Goal: Information Seeking & Learning: Learn about a topic

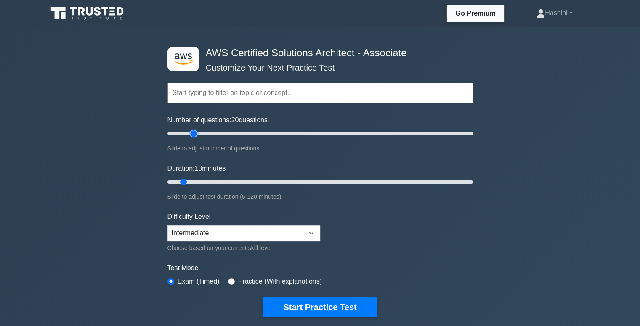
drag, startPoint x: 0, startPoint y: 0, endPoint x: 193, endPoint y: 135, distance: 235.3
type input "20"
click at [193, 135] on input "Number of questions: 20 questions" at bounding box center [319, 134] width 305 height 10
click at [206, 89] on input "text" at bounding box center [319, 93] width 305 height 20
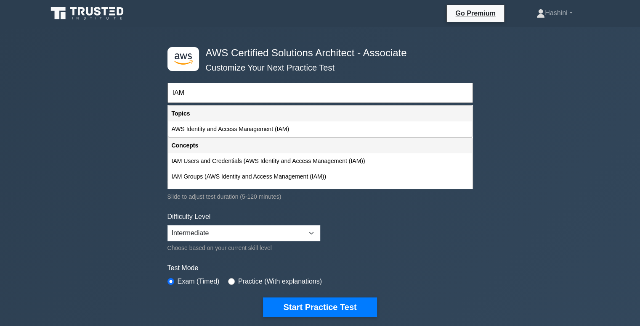
drag, startPoint x: 224, startPoint y: 101, endPoint x: 218, endPoint y: 99, distance: 6.5
click at [218, 99] on input "IAM" at bounding box center [319, 93] width 305 height 20
drag, startPoint x: 218, startPoint y: 99, endPoint x: 207, endPoint y: 95, distance: 11.5
click at [207, 95] on input "IAM" at bounding box center [319, 93] width 305 height 20
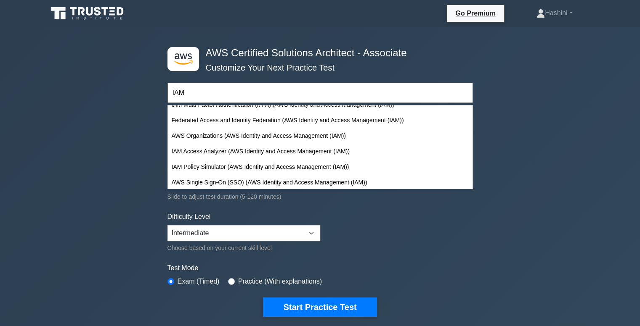
scroll to position [120, 0]
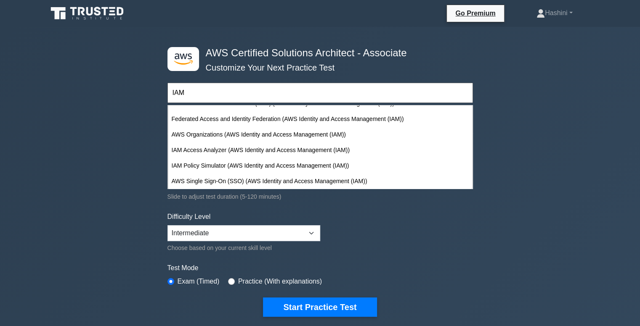
drag, startPoint x: 190, startPoint y: 92, endPoint x: 170, endPoint y: 94, distance: 20.3
click at [170, 94] on input "IAM" at bounding box center [319, 93] width 305 height 20
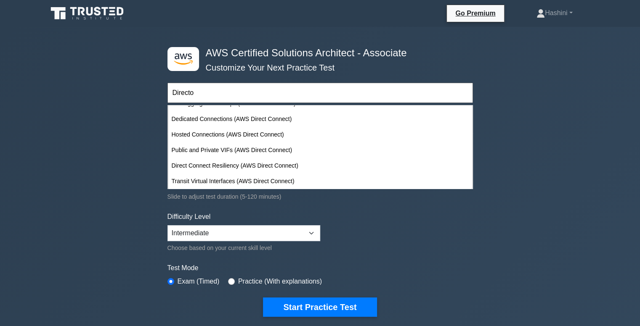
scroll to position [0, 0]
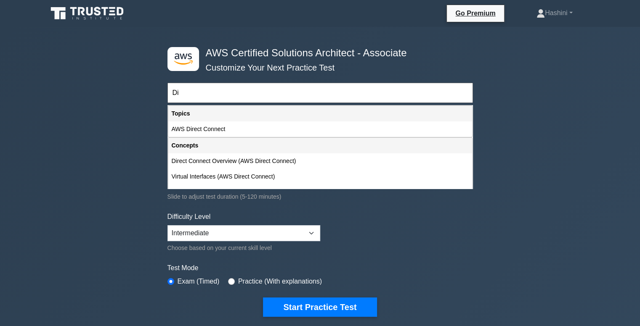
type input "D"
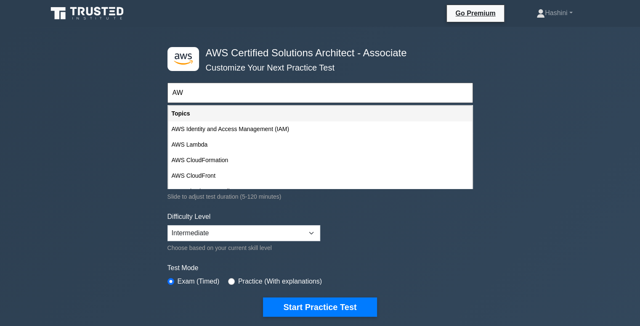
type input "A"
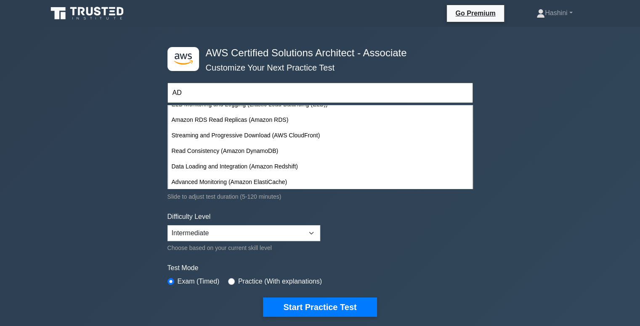
scroll to position [291, 0]
drag, startPoint x: 325, startPoint y: 93, endPoint x: 168, endPoint y: 93, distance: 156.8
click at [168, 93] on input "AD" at bounding box center [319, 93] width 305 height 20
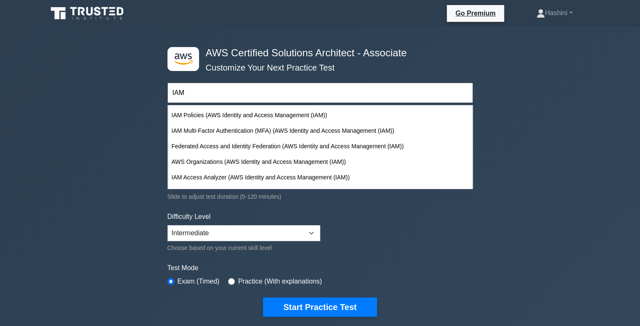
scroll to position [120, 0]
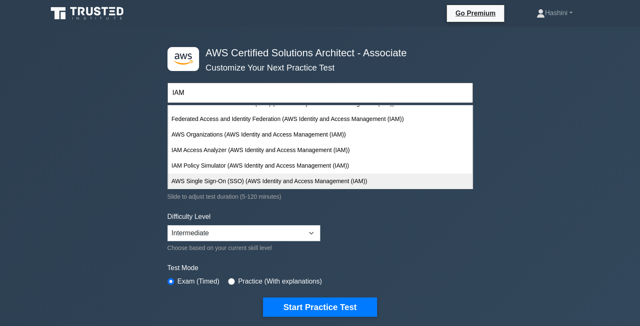
click at [348, 184] on div "AWS Single Sign-On (SSO) (AWS Identity and Access Management (IAM))" at bounding box center [320, 182] width 304 height 16
type input "AWS Single Sign-On (SSO) (AWS Identity and Access Management (IAM))"
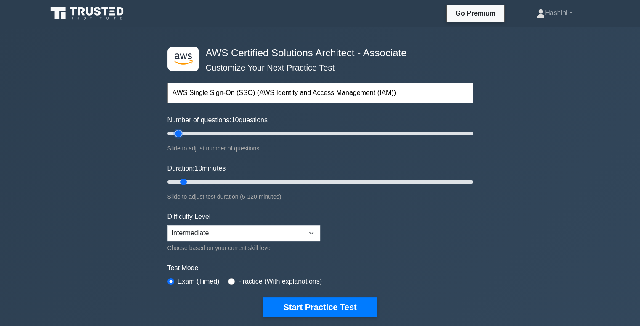
drag, startPoint x: 192, startPoint y: 133, endPoint x: 179, endPoint y: 132, distance: 12.7
type input "10"
click at [179, 132] on input "Number of questions: 10 questions" at bounding box center [319, 134] width 305 height 10
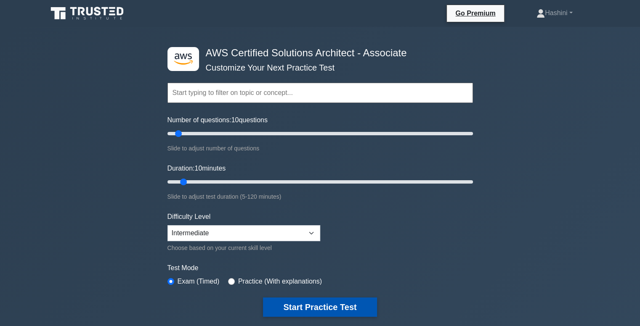
click at [310, 309] on button "Start Practice Test" at bounding box center [320, 307] width 114 height 19
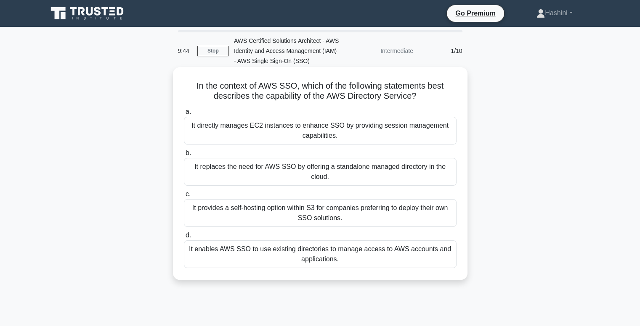
click at [338, 254] on div "It enables AWS SSO to use existing directories to manage access to AWS accounts…" at bounding box center [320, 255] width 272 height 28
click at [184, 238] on input "d. It enables AWS SSO to use existing directories to manage access to AWS accou…" at bounding box center [184, 235] width 0 height 5
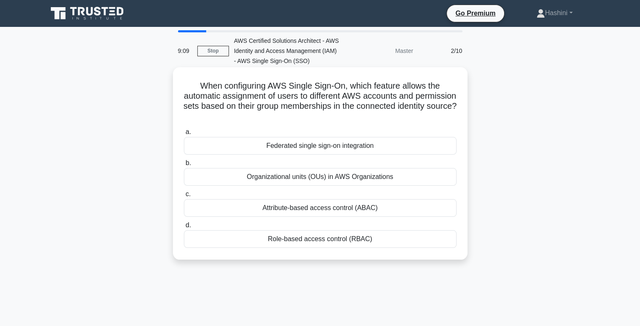
click at [367, 240] on div "Role-based access control (RBAC)" at bounding box center [320, 239] width 272 height 18
click at [184, 228] on input "d. Role-based access control (RBAC)" at bounding box center [184, 225] width 0 height 5
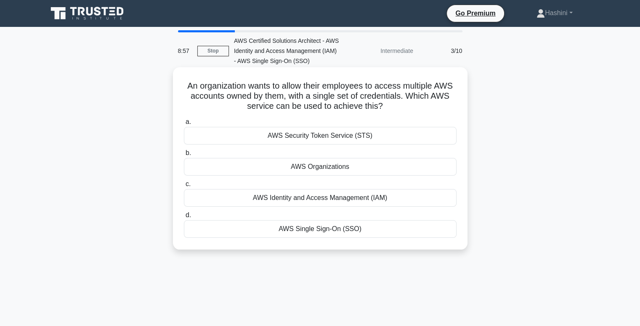
click at [350, 230] on div "AWS Single Sign-On (SSO)" at bounding box center [320, 229] width 272 height 18
click at [184, 218] on input "d. AWS Single Sign-On (SSO)" at bounding box center [184, 215] width 0 height 5
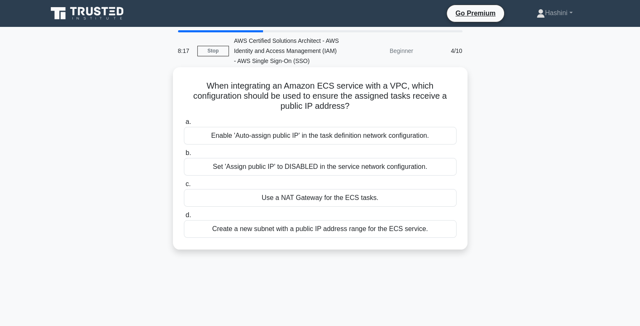
click at [326, 197] on div "Use a NAT Gateway for the ECS tasks." at bounding box center [320, 198] width 272 height 18
click at [184, 187] on input "c. Use a NAT Gateway for the ECS tasks." at bounding box center [184, 184] width 0 height 5
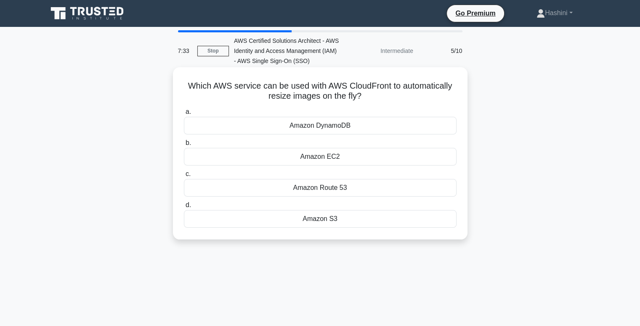
click at [363, 193] on div "Amazon Route 53" at bounding box center [320, 188] width 272 height 18
click at [184, 177] on input "c. Amazon Route 53" at bounding box center [184, 174] width 0 height 5
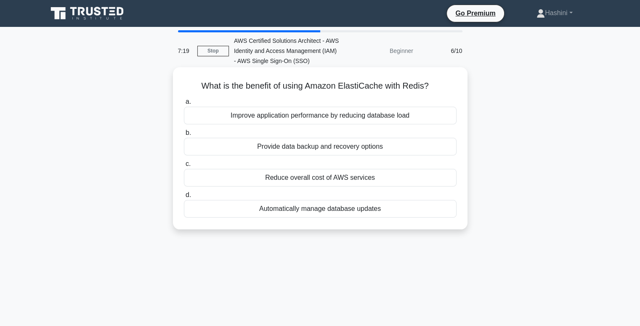
click at [355, 121] on div "Improve application performance by reducing database load" at bounding box center [320, 116] width 272 height 18
click at [184, 105] on input "a. Improve application performance by reducing database load" at bounding box center [184, 101] width 0 height 5
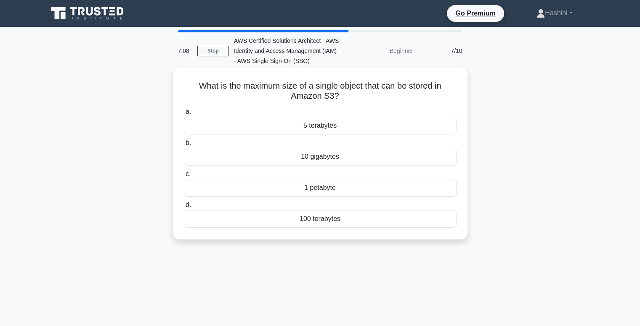
click at [348, 125] on div "5 terabytes" at bounding box center [320, 126] width 272 height 18
click at [184, 115] on input "a. 5 terabytes" at bounding box center [184, 111] width 0 height 5
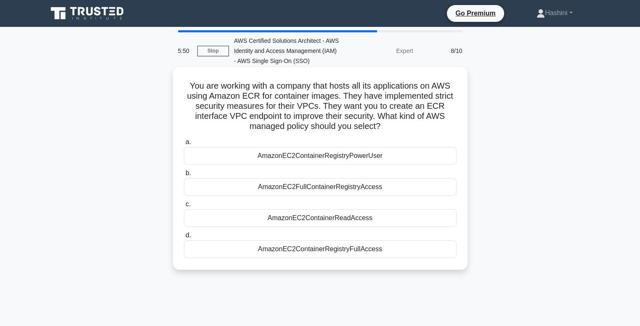
click at [368, 188] on div "AmazonEC2FullContainerRegistryAccess" at bounding box center [320, 187] width 272 height 18
click at [184, 176] on input "b. AmazonEC2FullContainerRegistryAccess" at bounding box center [184, 173] width 0 height 5
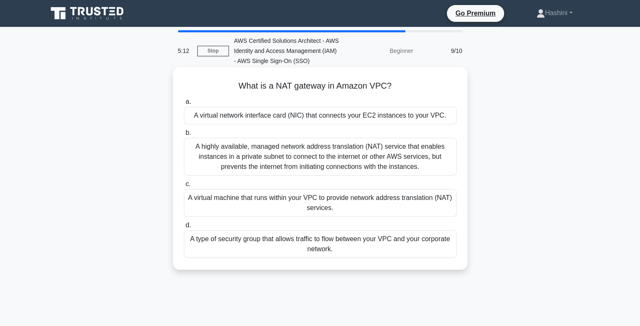
click at [311, 201] on div "A virtual machine that runs within your VPC to provide network address translat…" at bounding box center [320, 203] width 272 height 28
click at [184, 187] on input "c. A virtual machine that runs within your VPC to provide network address trans…" at bounding box center [184, 184] width 0 height 5
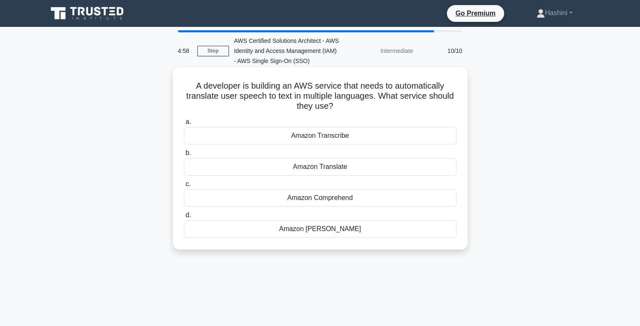
click at [336, 164] on div "Amazon Translate" at bounding box center [320, 167] width 272 height 18
click at [184, 156] on input "b. Amazon Translate" at bounding box center [184, 153] width 0 height 5
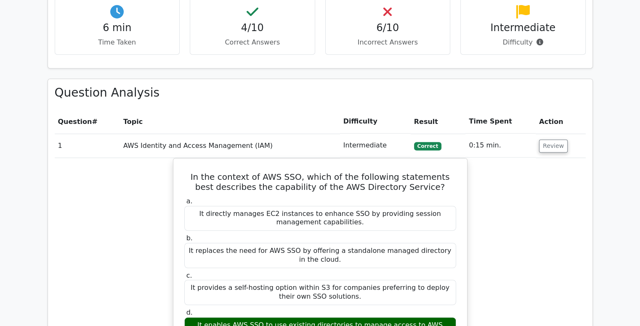
scroll to position [618, 0]
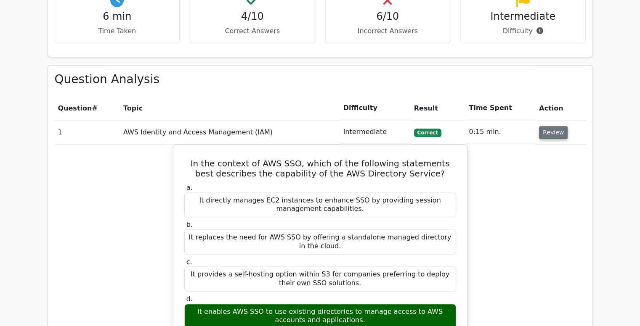
click at [550, 126] on button "Review" at bounding box center [553, 132] width 29 height 13
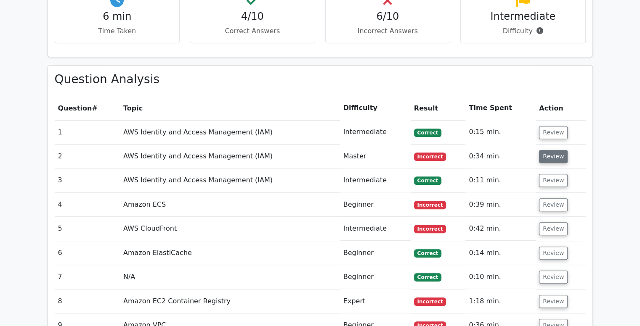
click at [547, 150] on button "Review" at bounding box center [553, 156] width 29 height 13
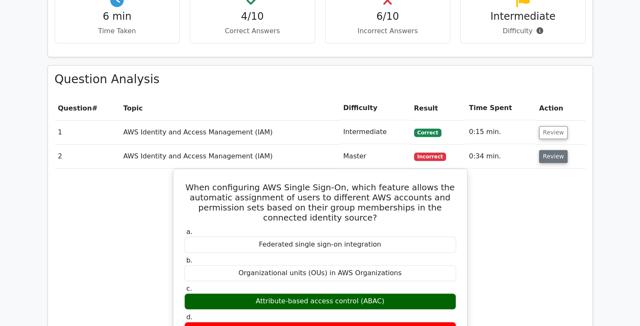
click at [547, 150] on button "Review" at bounding box center [553, 156] width 29 height 13
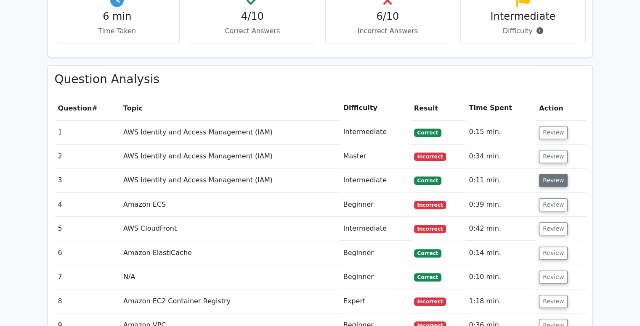
click at [553, 174] on button "Review" at bounding box center [553, 180] width 29 height 13
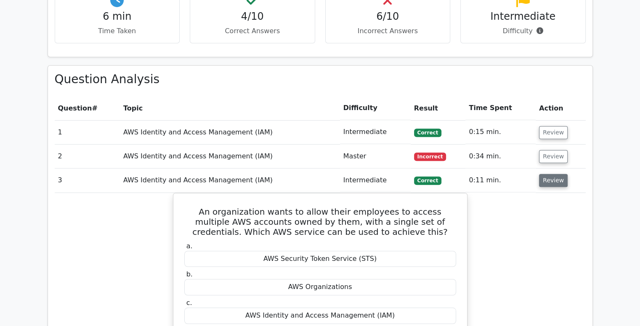
click at [553, 174] on button "Review" at bounding box center [553, 180] width 29 height 13
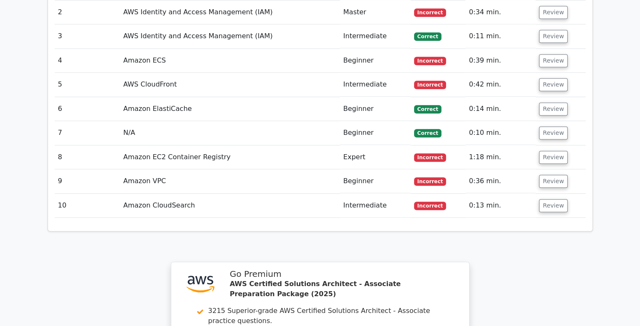
scroll to position [1016, 0]
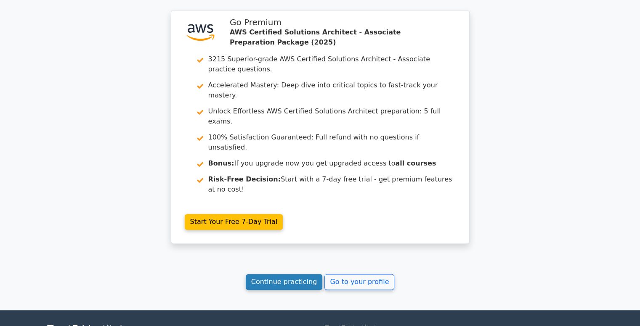
click at [304, 274] on link "Continue practicing" at bounding box center [284, 282] width 77 height 16
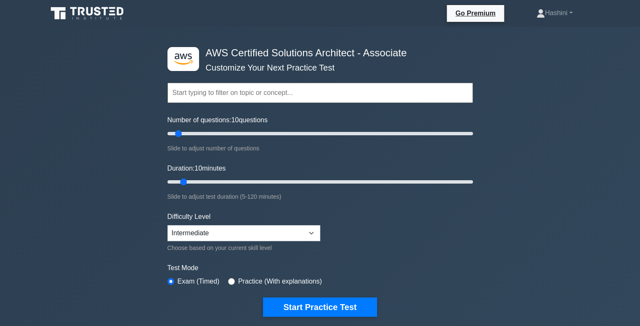
click at [226, 90] on input "text" at bounding box center [319, 93] width 305 height 20
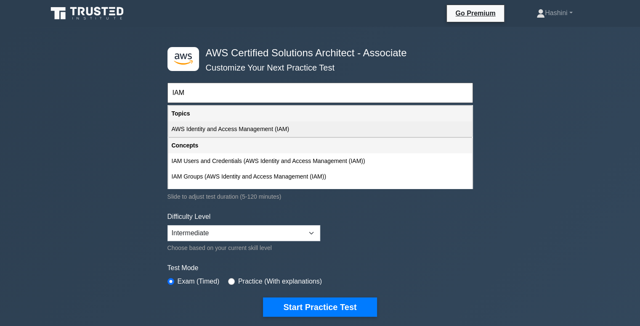
click at [227, 130] on div "AWS Identity and Access Management (IAM)" at bounding box center [320, 130] width 304 height 16
type input "AWS Identity and Access Management (IAM)"
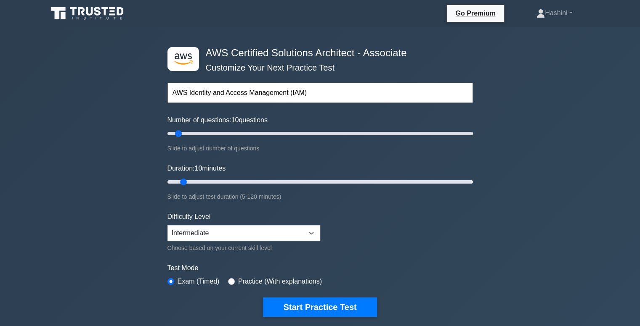
click at [324, 94] on input "AWS Identity and Access Management (IAM)" at bounding box center [319, 93] width 305 height 20
drag, startPoint x: 324, startPoint y: 94, endPoint x: 159, endPoint y: 100, distance: 164.5
click at [159, 100] on div ".st0{fill:#252F3E;} .st1{fill-rule:evenodd;clip-rule:evenodd;fill:#FF9900;} AWS…" at bounding box center [320, 279] width 640 height 505
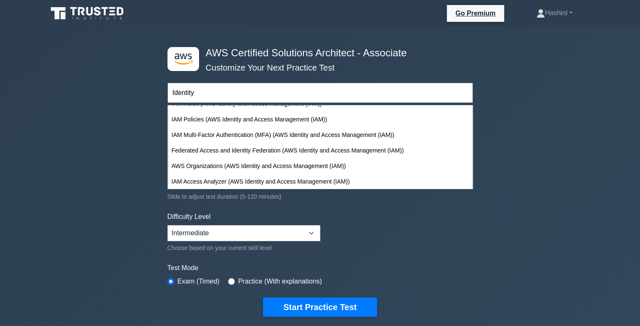
scroll to position [120, 0]
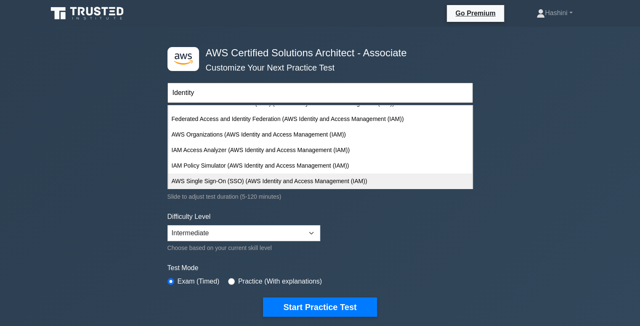
click at [324, 181] on div "AWS Single Sign-On (SSO) (AWS Identity and Access Management (IAM))" at bounding box center [320, 182] width 304 height 16
type input "AWS Single Sign-On (SSO) (AWS Identity and Access Management (IAM))"
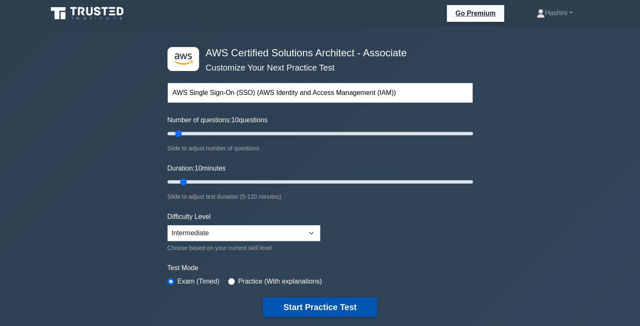
click at [288, 306] on button "Start Practice Test" at bounding box center [320, 307] width 114 height 19
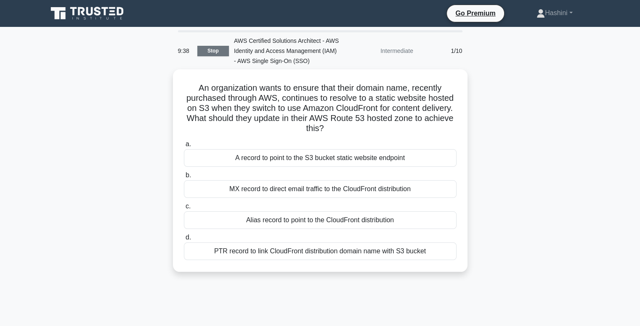
click at [215, 51] on link "Stop" at bounding box center [213, 51] width 32 height 11
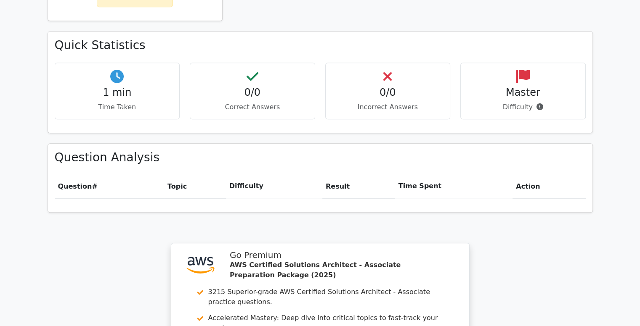
drag, startPoint x: 0, startPoint y: 0, endPoint x: 645, endPoint y: 249, distance: 691.9
click at [639, 249] on html "Go Premium Hashini" at bounding box center [320, 83] width 640 height 1120
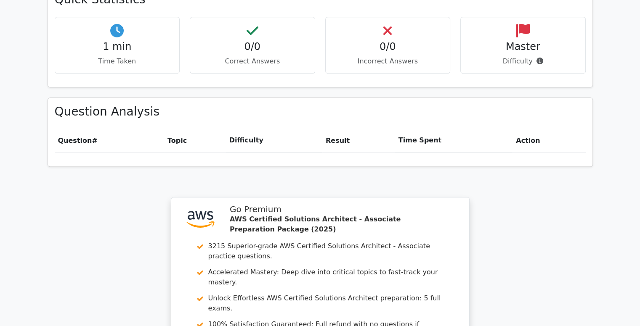
scroll to position [711, 0]
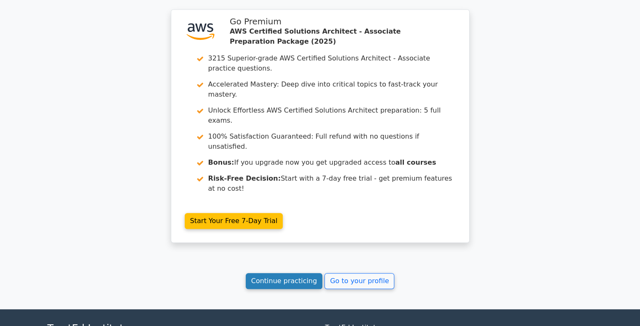
click at [289, 273] on link "Continue practicing" at bounding box center [284, 281] width 77 height 16
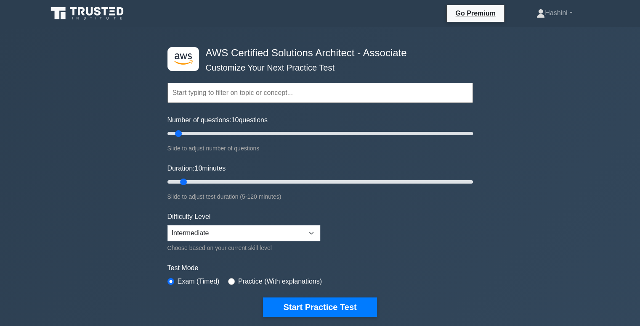
click at [248, 90] on input "text" at bounding box center [319, 93] width 305 height 20
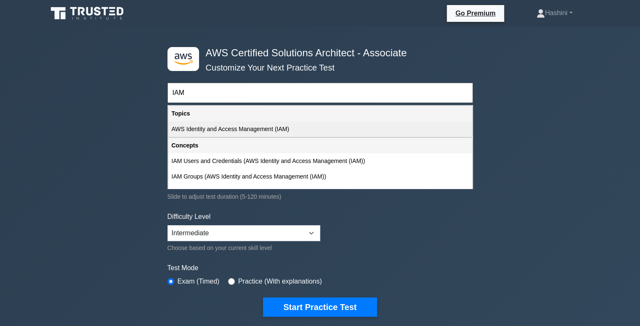
click at [255, 128] on div "AWS Identity and Access Management (IAM)" at bounding box center [320, 130] width 304 height 16
type input "AWS Identity and Access Management (IAM)"
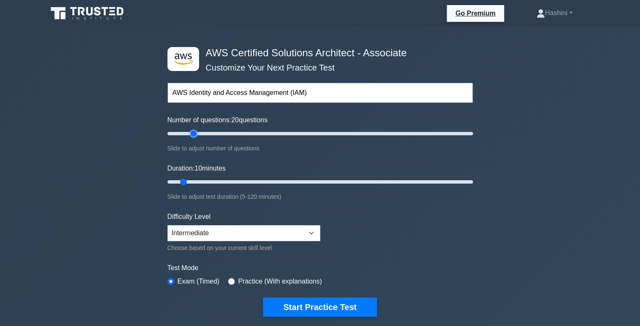
type input "20"
click at [193, 133] on input "Number of questions: 20 questions" at bounding box center [319, 134] width 305 height 10
click at [182, 134] on input "Number of questions: 15 questions" at bounding box center [319, 134] width 305 height 10
type input "10"
click at [180, 134] on input "Number of questions: 10 questions" at bounding box center [319, 134] width 305 height 10
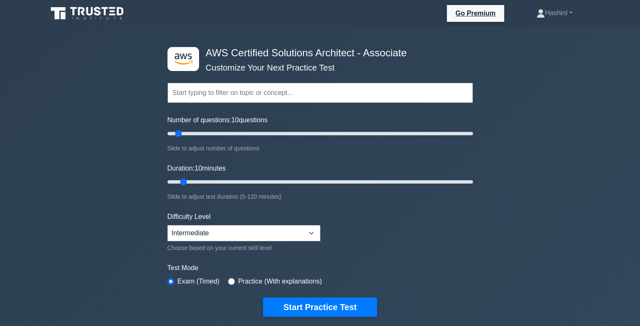
click at [219, 87] on input "text" at bounding box center [319, 93] width 305 height 20
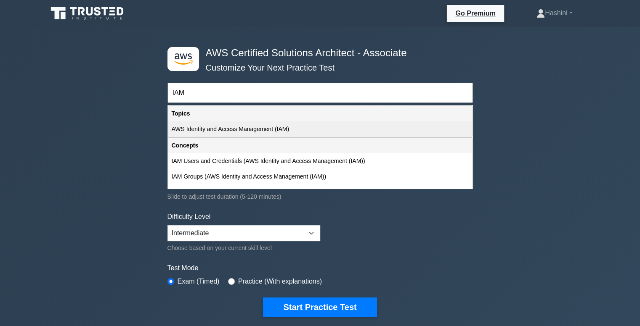
click at [256, 130] on div "AWS Identity and Access Management (IAM)" at bounding box center [320, 130] width 304 height 16
type input "AWS Identity and Access Management (IAM)"
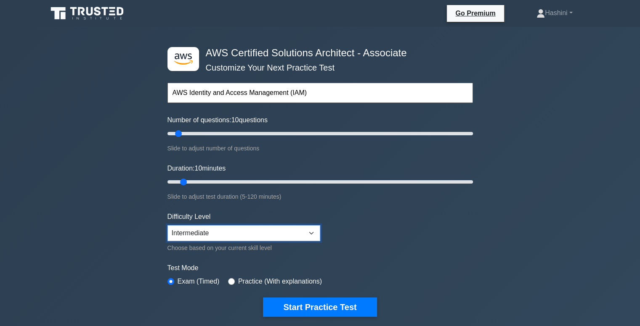
click at [259, 237] on select "Beginner Intermediate Expert" at bounding box center [243, 233] width 153 height 16
click at [167, 225] on select "Beginner Intermediate Expert" at bounding box center [243, 233] width 153 height 16
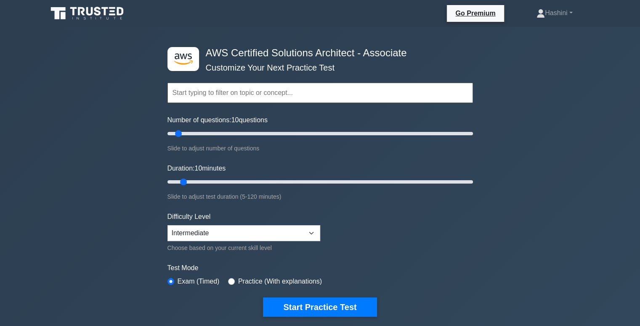
click at [219, 93] on input "text" at bounding box center [319, 93] width 305 height 20
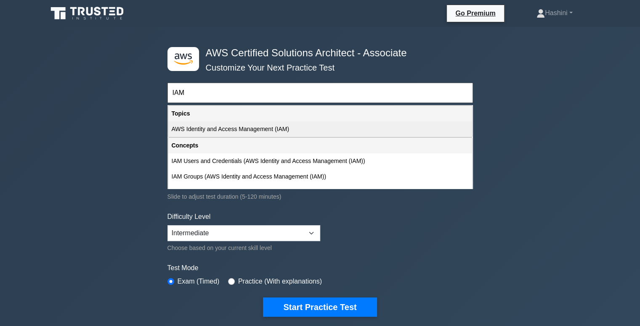
click at [286, 123] on div "AWS Identity and Access Management (IAM)" at bounding box center [320, 130] width 304 height 16
type input "AWS Identity and Access Management (IAM)"
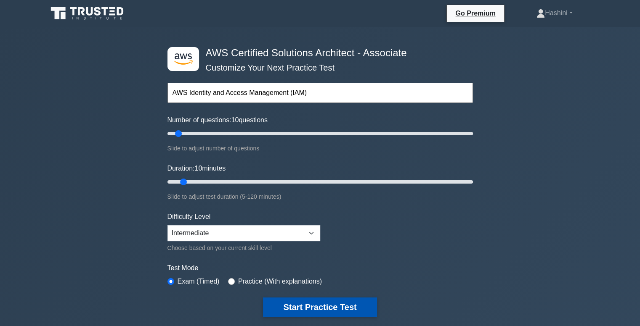
click at [348, 301] on button "Start Practice Test" at bounding box center [320, 307] width 114 height 19
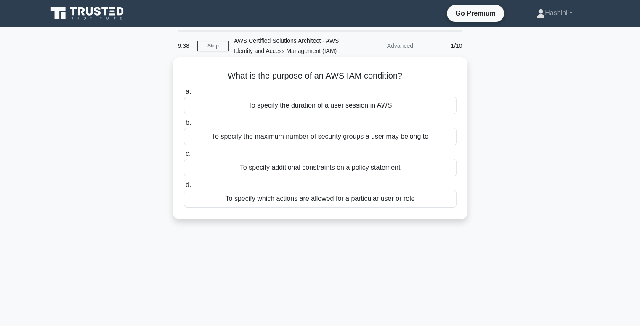
click at [362, 169] on div "To specify additional constraints on a policy statement" at bounding box center [320, 168] width 272 height 18
click at [184, 157] on input "c. To specify additional constraints on a policy statement" at bounding box center [184, 153] width 0 height 5
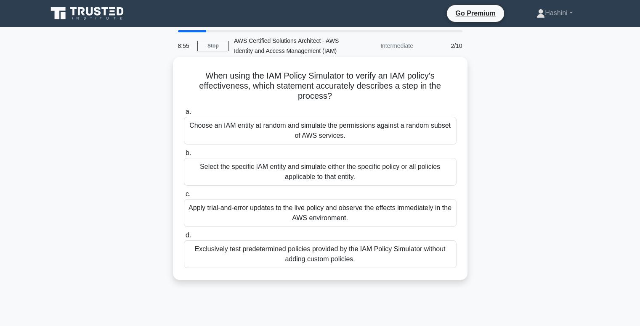
click at [378, 172] on div "Select the specific IAM entity and simulate either the specific policy or all p…" at bounding box center [320, 172] width 272 height 28
click at [184, 156] on input "b. Select the specific IAM entity and simulate either the specific policy or al…" at bounding box center [184, 153] width 0 height 5
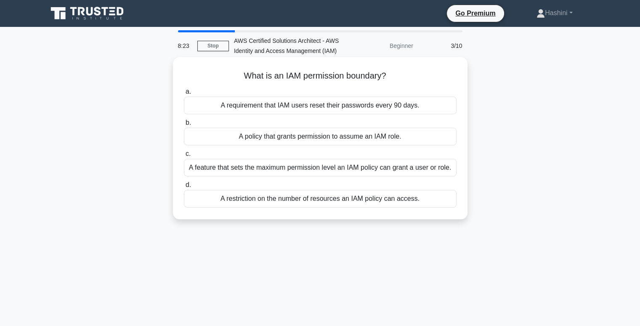
click at [437, 169] on div "A feature that sets the maximum permission level an IAM policy can grant a user…" at bounding box center [320, 168] width 272 height 18
click at [184, 157] on input "c. A feature that sets the maximum permission level an IAM policy can grant a u…" at bounding box center [184, 153] width 0 height 5
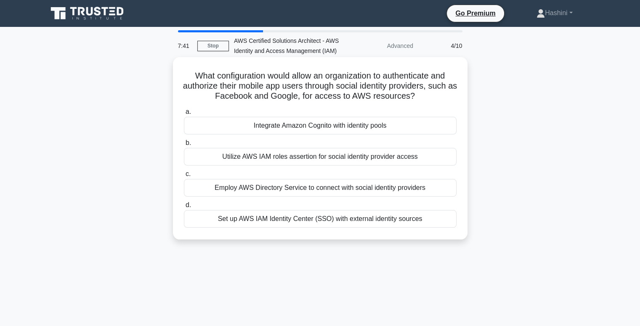
click at [414, 125] on div "Integrate Amazon Cognito with identity pools" at bounding box center [320, 126] width 272 height 18
click at [184, 115] on input "a. Integrate Amazon Cognito with identity pools" at bounding box center [184, 111] width 0 height 5
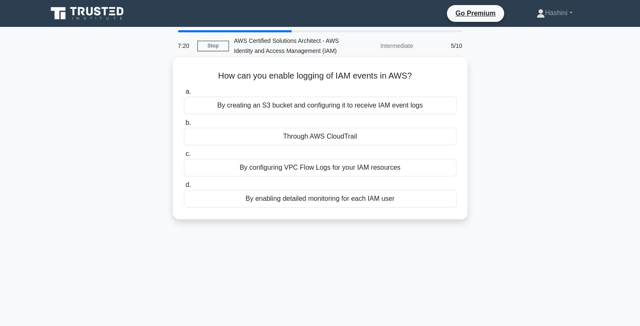
click at [402, 136] on div "Through AWS CloudTrail" at bounding box center [320, 137] width 272 height 18
click at [184, 126] on input "b. Through AWS CloudTrail" at bounding box center [184, 122] width 0 height 5
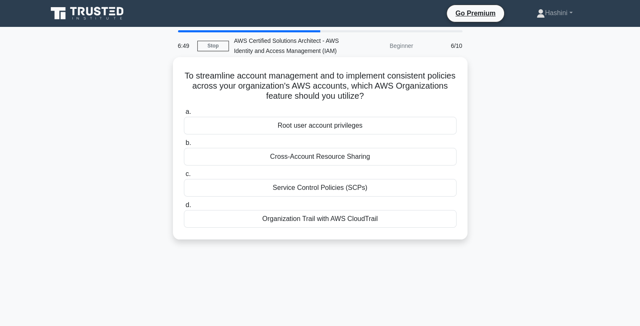
click at [373, 187] on div "Service Control Policies (SCPs)" at bounding box center [320, 188] width 272 height 18
click at [184, 177] on input "c. Service Control Policies (SCPs)" at bounding box center [184, 174] width 0 height 5
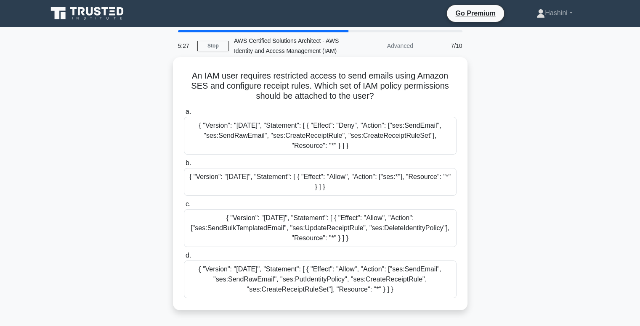
click at [367, 132] on div "{ "Version": "[DATE]", "Statement": [ { "Effect": "Deny", "Action": ["ses:SendE…" at bounding box center [320, 136] width 272 height 38
click at [184, 115] on input "a. { "Version": "[DATE]", "Statement": [ { "Effect": "Deny", "Action": ["ses:Se…" at bounding box center [184, 111] width 0 height 5
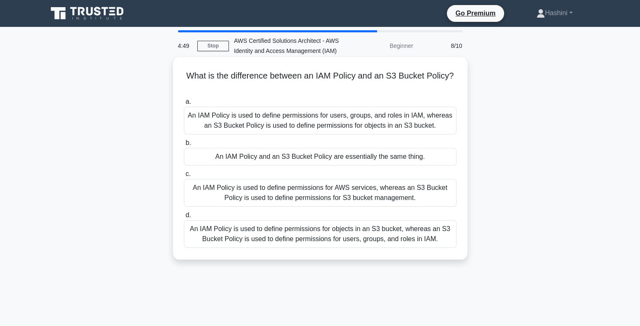
click at [367, 121] on div "An IAM Policy is used to define permissions for users, groups, and roles in IAM…" at bounding box center [320, 121] width 272 height 28
click at [184, 105] on input "a. An IAM Policy is used to define permissions for users, groups, and roles in …" at bounding box center [184, 101] width 0 height 5
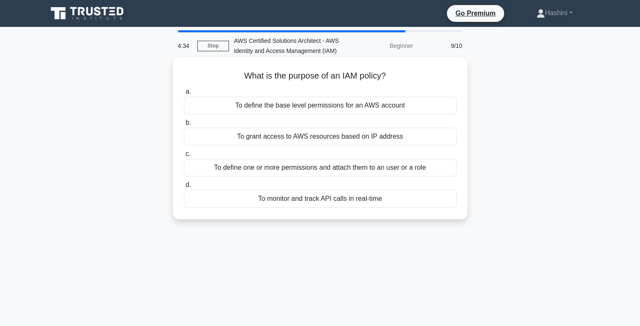
click at [367, 168] on div "To define one or more permissions and attach them to an user or a role" at bounding box center [320, 168] width 272 height 18
click at [184, 157] on input "c. To define one or more permissions and attach them to an user or a role" at bounding box center [184, 153] width 0 height 5
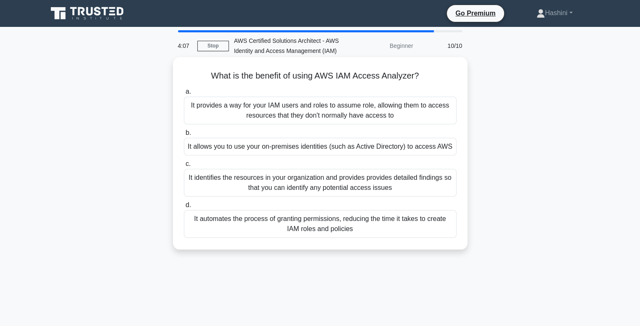
click at [408, 179] on div "It identifies the resources in your organization and provides provides detailed…" at bounding box center [320, 183] width 272 height 28
click at [184, 167] on input "c. It identifies the resources in your organization and provides provides detai…" at bounding box center [184, 163] width 0 height 5
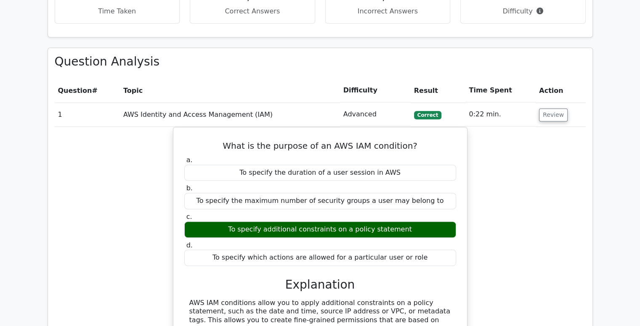
scroll to position [571, 0]
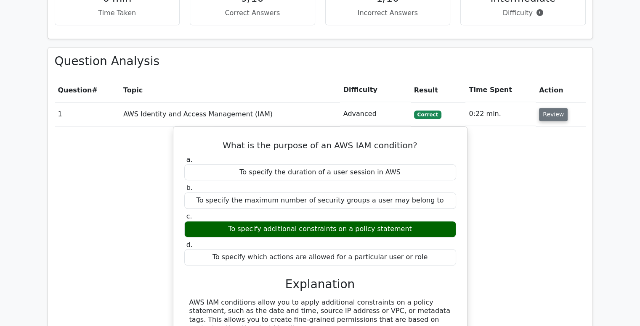
click at [547, 108] on button "Review" at bounding box center [553, 114] width 29 height 13
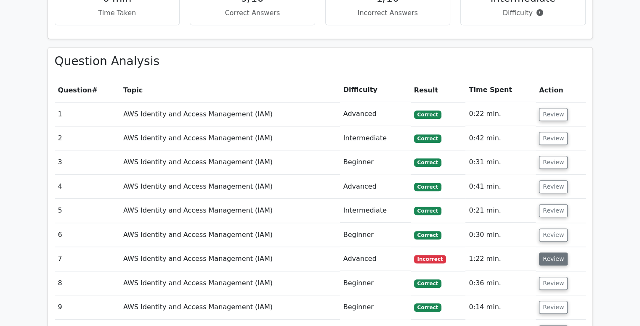
click at [558, 253] on button "Review" at bounding box center [553, 259] width 29 height 13
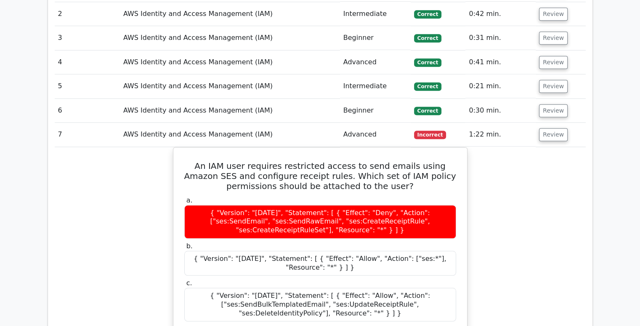
scroll to position [700, 0]
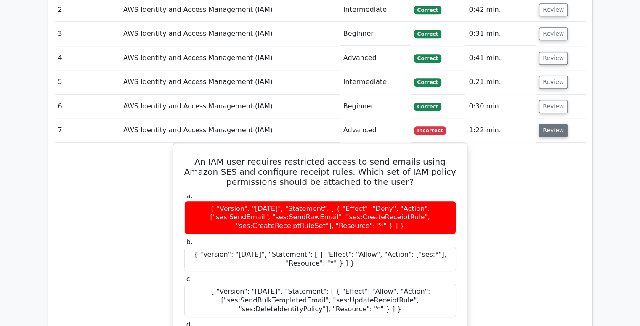
click at [553, 124] on button "Review" at bounding box center [553, 130] width 29 height 13
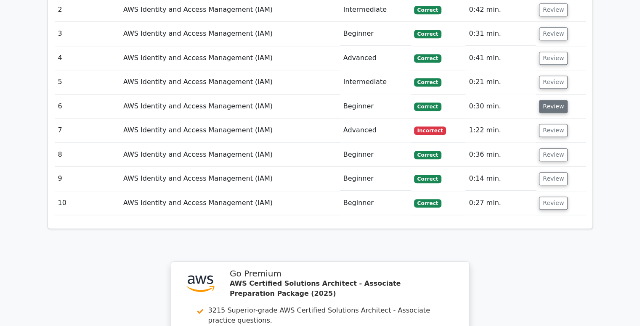
click at [553, 100] on button "Review" at bounding box center [553, 106] width 29 height 13
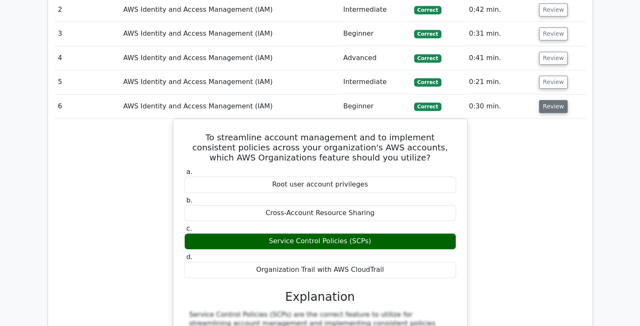
click at [553, 100] on button "Review" at bounding box center [553, 106] width 29 height 13
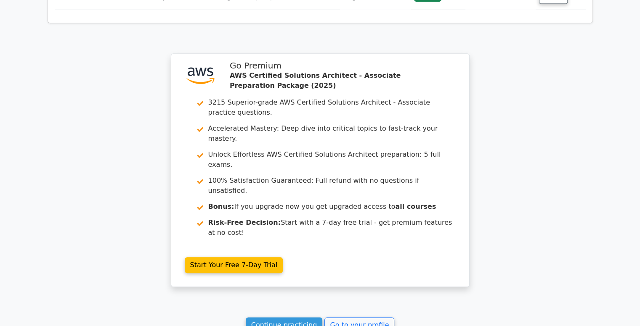
scroll to position [951, 0]
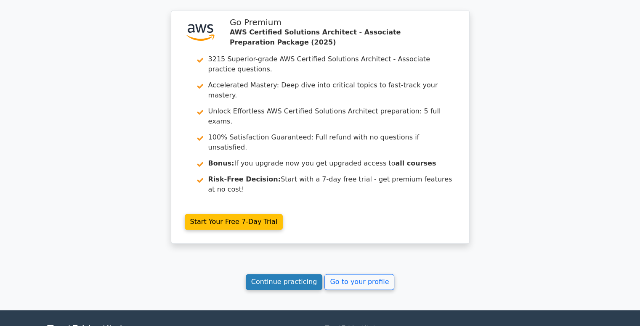
click at [301, 274] on link "Continue practicing" at bounding box center [284, 282] width 77 height 16
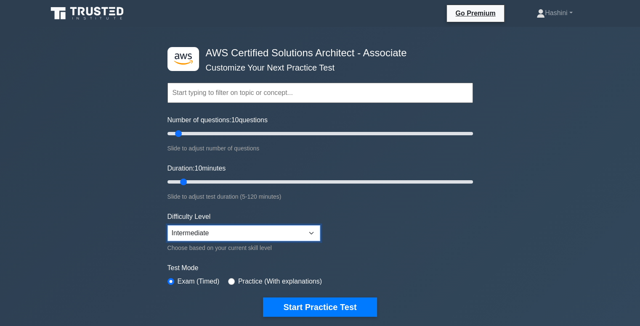
click at [225, 236] on select "Beginner Intermediate Expert" at bounding box center [243, 233] width 153 height 16
select select "expert"
click at [167, 225] on select "Beginner Intermediate Expert" at bounding box center [243, 233] width 153 height 16
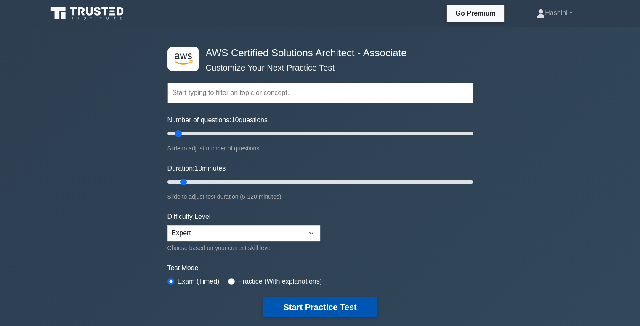
click at [302, 304] on button "Start Practice Test" at bounding box center [320, 307] width 114 height 19
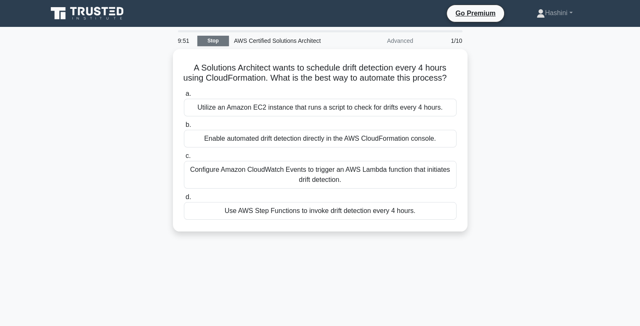
click at [217, 41] on link "Stop" at bounding box center [213, 41] width 32 height 11
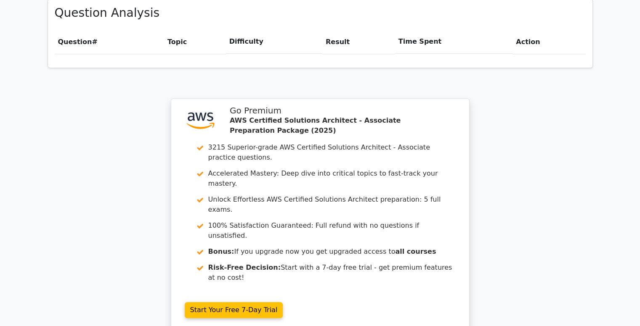
scroll to position [620, 0]
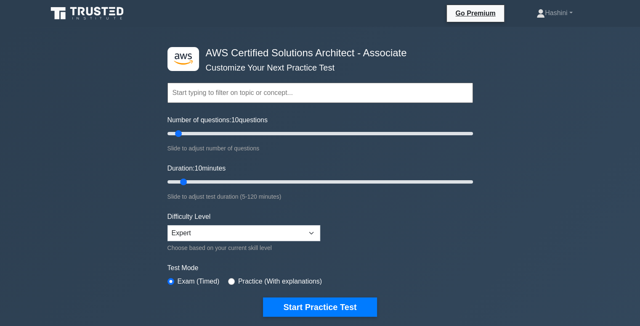
click at [215, 95] on input "text" at bounding box center [319, 93] width 305 height 20
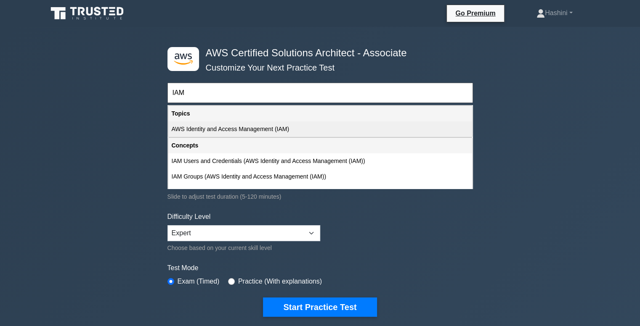
click at [218, 132] on div "AWS Identity and Access Management (IAM)" at bounding box center [320, 130] width 304 height 16
type input "AWS Identity and Access Management (IAM)"
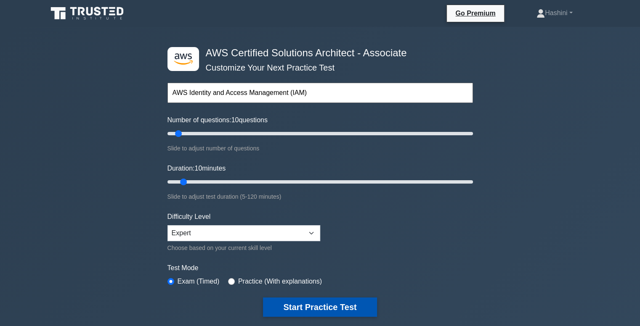
click at [296, 309] on button "Start Practice Test" at bounding box center [320, 307] width 114 height 19
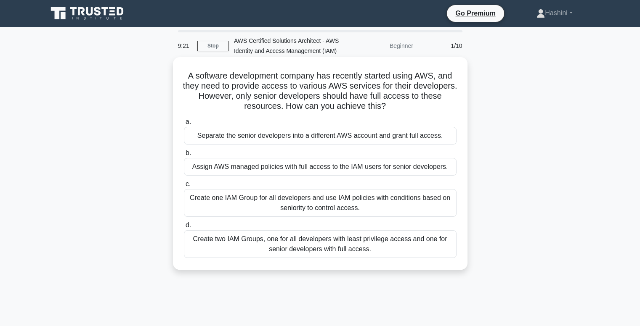
click at [295, 244] on div "Create two IAM Groups, one for all developers with least privilege access and o…" at bounding box center [320, 244] width 272 height 28
click at [184, 228] on input "d. Create two IAM Groups, one for all developers with least privilege access an…" at bounding box center [184, 225] width 0 height 5
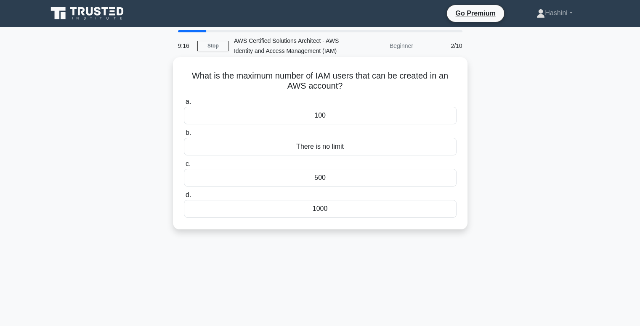
click at [315, 148] on div "There is no limit" at bounding box center [320, 147] width 272 height 18
click at [184, 136] on input "b. There is no limit" at bounding box center [184, 132] width 0 height 5
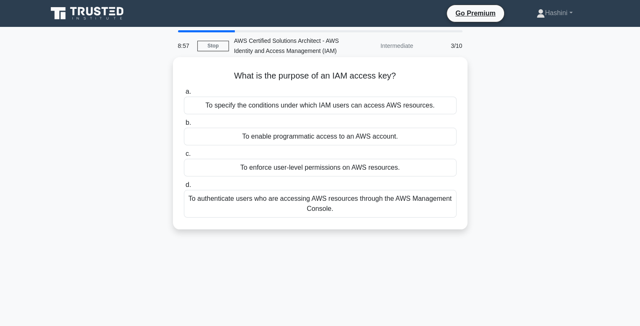
click at [279, 137] on div "To enable programmatic access to an AWS account." at bounding box center [320, 137] width 272 height 18
click at [184, 126] on input "b. To enable programmatic access to an AWS account." at bounding box center [184, 122] width 0 height 5
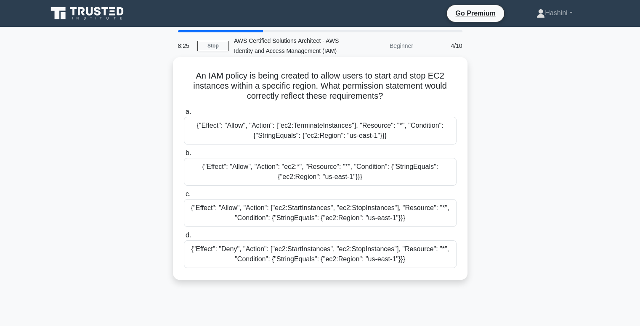
click at [366, 214] on div "{"Effect": "Allow", "Action": ["ec2:StartInstances", "ec2:StopInstances"], "Res…" at bounding box center [320, 213] width 272 height 28
click at [184, 197] on input "c. {"Effect": "Allow", "Action": ["ec2:StartInstances", "ec2:StopInstances"], "…" at bounding box center [184, 194] width 0 height 5
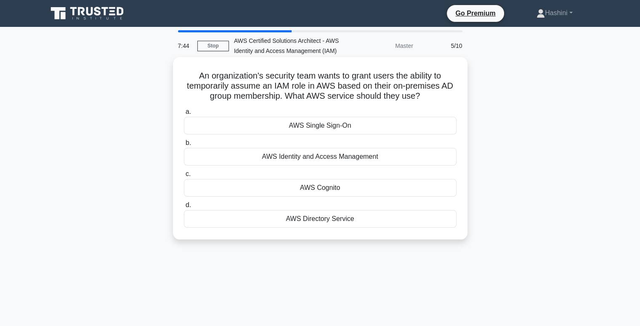
click at [333, 218] on div "AWS Directory Service" at bounding box center [320, 219] width 272 height 18
click at [184, 208] on input "d. AWS Directory Service" at bounding box center [184, 205] width 0 height 5
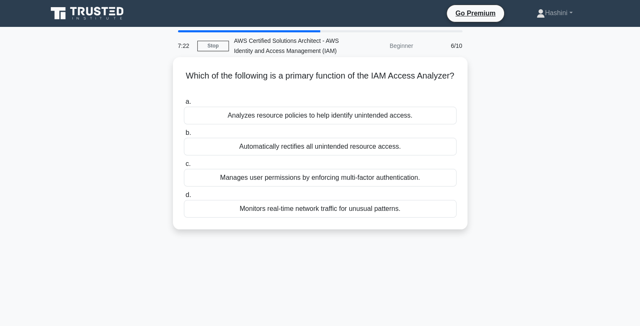
click at [343, 120] on div "Analyzes resource policies to help identify unintended access." at bounding box center [320, 116] width 272 height 18
click at [184, 105] on input "a. Analyzes resource policies to help identify unintended access." at bounding box center [184, 101] width 0 height 5
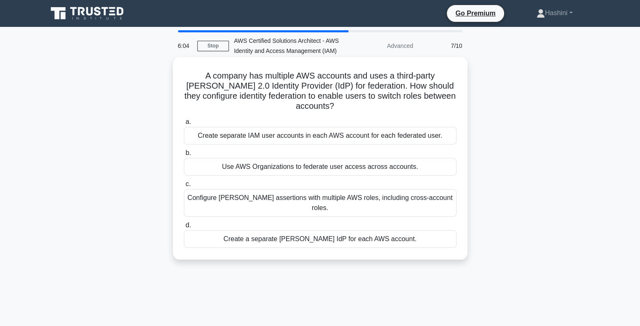
click at [315, 166] on div "Use AWS Organizations to federate user access across accounts." at bounding box center [320, 167] width 272 height 18
click at [184, 156] on input "b. Use AWS Organizations to federate user access across accounts." at bounding box center [184, 153] width 0 height 5
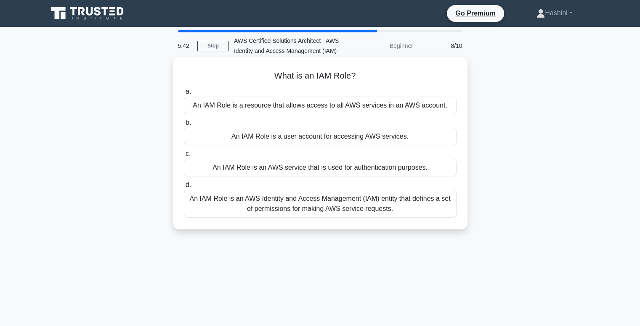
click at [323, 172] on div "An IAM Role is an AWS service that is used for authentication purposes." at bounding box center [320, 168] width 272 height 18
click at [184, 157] on input "c. An IAM Role is an AWS service that is used for authentication purposes." at bounding box center [184, 153] width 0 height 5
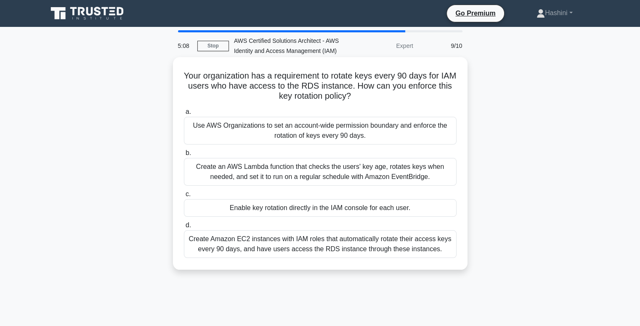
click at [310, 207] on div "Enable key rotation directly in the IAM console for each user." at bounding box center [320, 208] width 272 height 18
click at [184, 197] on input "c. Enable key rotation directly in the IAM console for each user." at bounding box center [184, 194] width 0 height 5
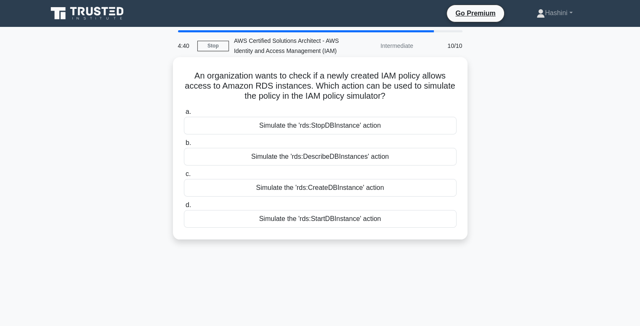
click at [316, 194] on div "Simulate the 'rds:CreateDBInstance' action" at bounding box center [320, 188] width 272 height 18
click at [184, 177] on input "c. Simulate the 'rds:CreateDBInstance' action" at bounding box center [184, 174] width 0 height 5
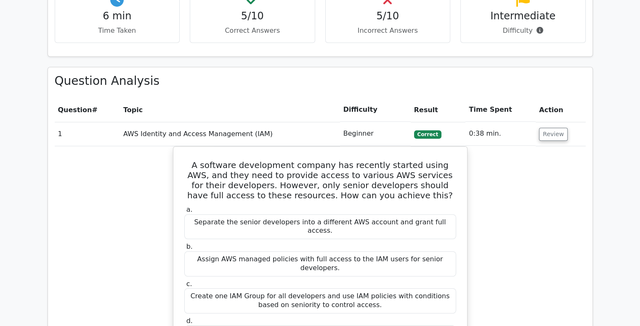
scroll to position [563, 0]
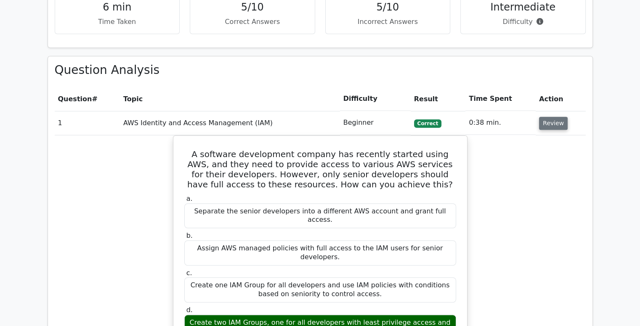
click at [550, 117] on button "Review" at bounding box center [553, 123] width 29 height 13
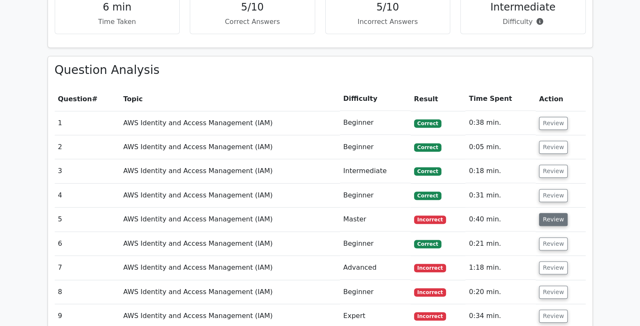
click at [550, 213] on button "Review" at bounding box center [553, 219] width 29 height 13
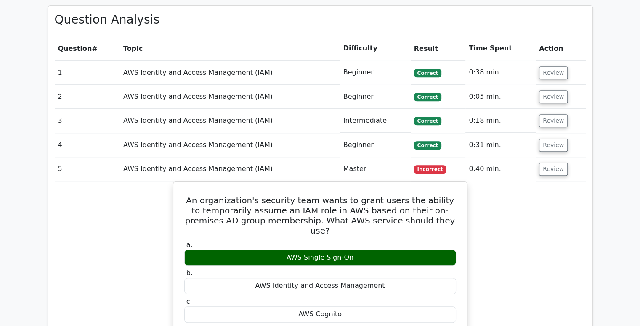
scroll to position [631, 0]
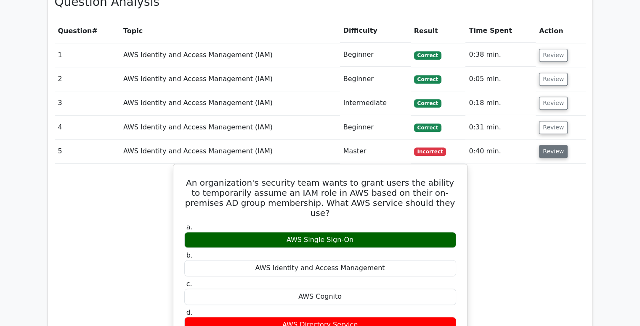
click at [553, 145] on button "Review" at bounding box center [553, 151] width 29 height 13
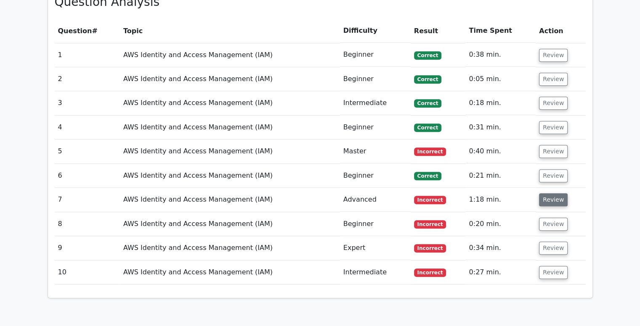
click at [554, 193] on button "Review" at bounding box center [553, 199] width 29 height 13
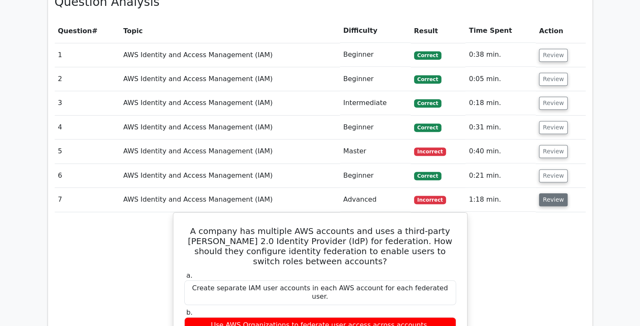
click at [554, 193] on button "Review" at bounding box center [553, 199] width 29 height 13
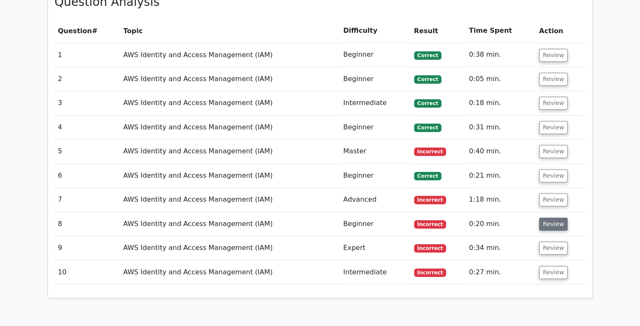
click at [560, 218] on button "Review" at bounding box center [553, 224] width 29 height 13
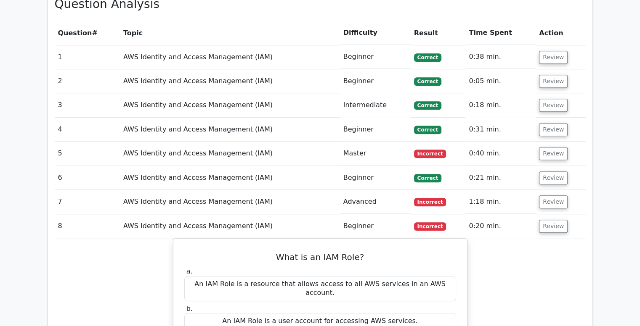
scroll to position [764, 0]
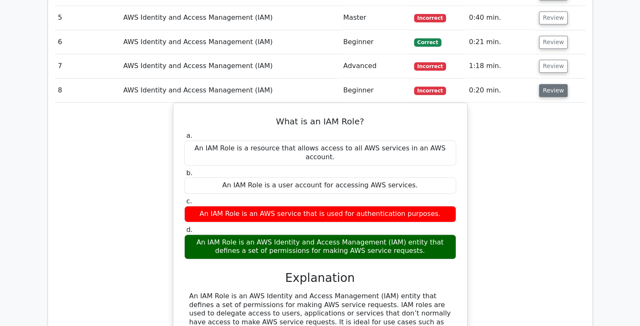
click at [555, 84] on button "Review" at bounding box center [553, 90] width 29 height 13
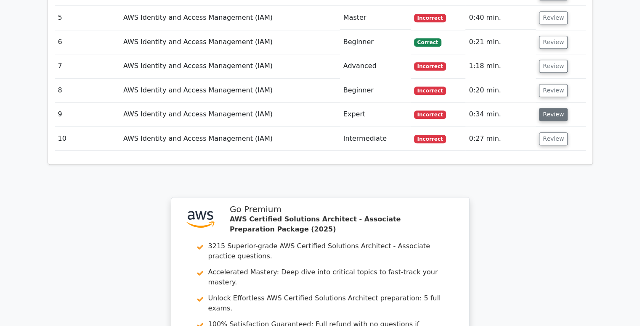
click at [552, 108] on button "Review" at bounding box center [553, 114] width 29 height 13
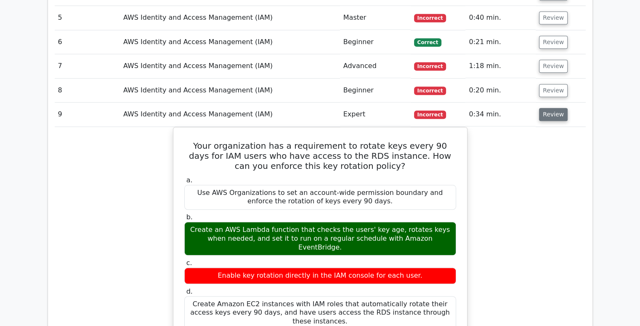
click at [552, 108] on button "Review" at bounding box center [553, 114] width 29 height 13
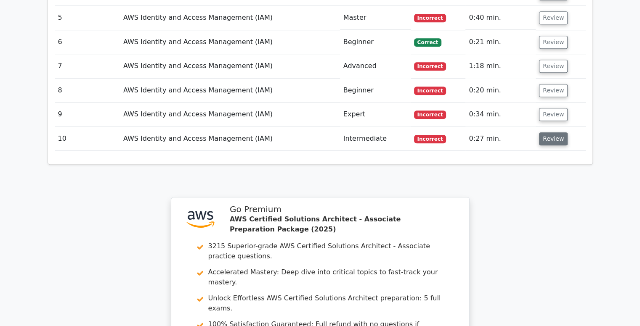
click at [551, 132] on button "Review" at bounding box center [553, 138] width 29 height 13
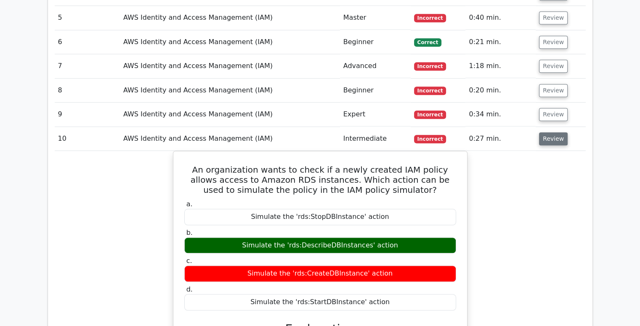
click at [551, 132] on button "Review" at bounding box center [553, 138] width 29 height 13
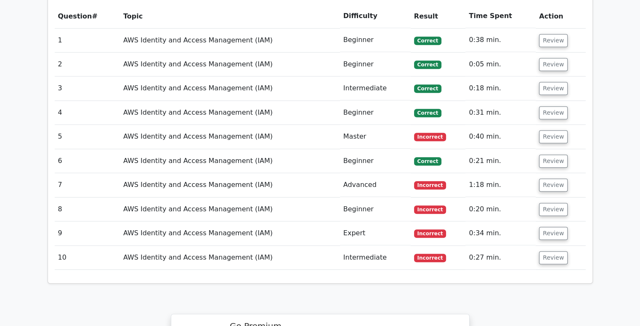
scroll to position [652, 0]
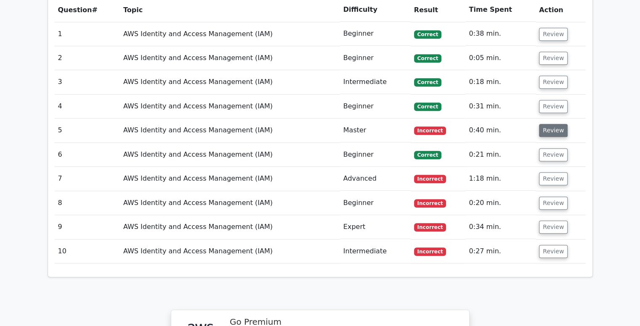
click at [555, 124] on button "Review" at bounding box center [553, 130] width 29 height 13
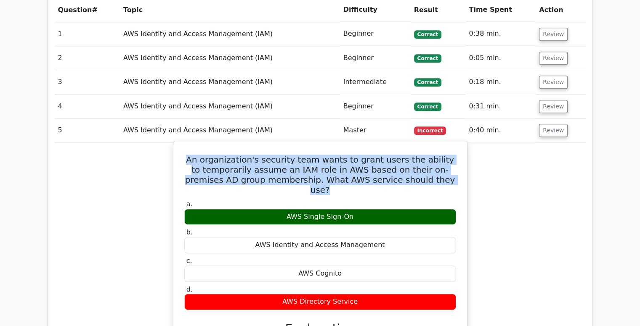
drag, startPoint x: 426, startPoint y: 139, endPoint x: 177, endPoint y: 114, distance: 249.7
click at [177, 145] on div "An organization's security team wants to grant users the ability to temporarily…" at bounding box center [320, 277] width 287 height 264
copy h5 "An organization's security team wants to grant users the ability to temporarily…"
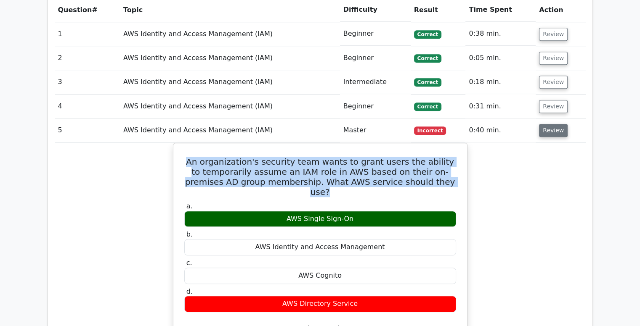
click at [554, 124] on button "Review" at bounding box center [553, 130] width 29 height 13
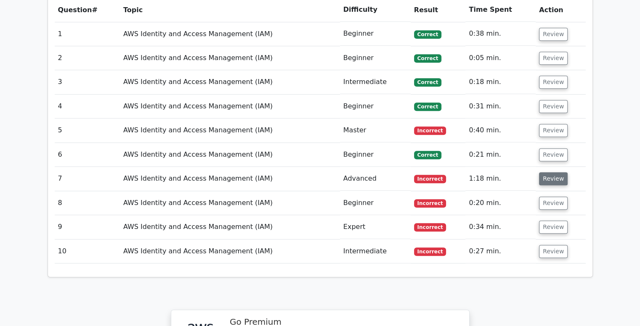
click at [557, 172] on button "Review" at bounding box center [553, 178] width 29 height 13
